Goal: Find specific page/section: Find specific page/section

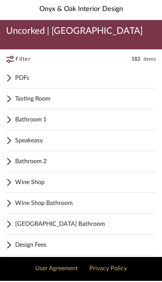
click at [75, 120] on span "Bathroom 1" at bounding box center [85, 120] width 141 height 9
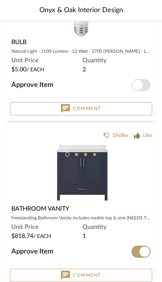
scroll to position [752, 0]
click at [0, 0] on img at bounding box center [0, 0] width 0 height 0
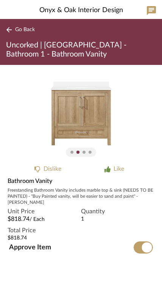
click at [73, 188] on div "Freestanding Bathroom Vanity includes marble top & sink (NEEDS TO BE PAINTED) -…" at bounding box center [81, 196] width 147 height 18
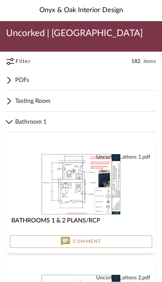
scroll to position [765, 0]
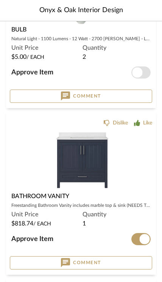
click at [144, 215] on div "Quantity 1" at bounding box center [117, 219] width 68 height 18
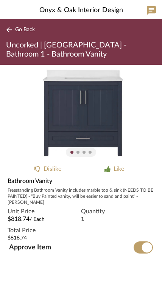
click at [21, 28] on span "Go Back" at bounding box center [25, 30] width 20 height 6
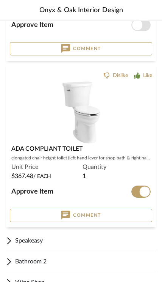
scroll to position [3561, 0]
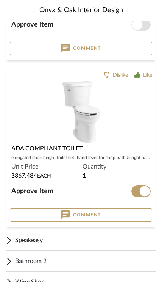
click at [116, 7] on span "Onyx & Oak Interior Design" at bounding box center [81, 10] width 84 height 10
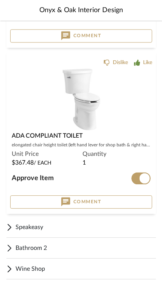
scroll to position [3574, 0]
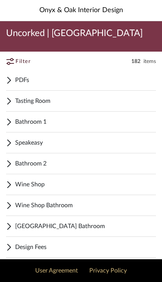
click at [101, 164] on span "Bathroom 2" at bounding box center [85, 163] width 141 height 9
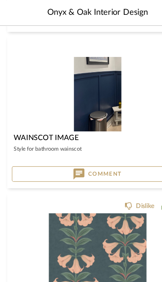
scroll to position [1600, 0]
